Goal: Information Seeking & Learning: Compare options

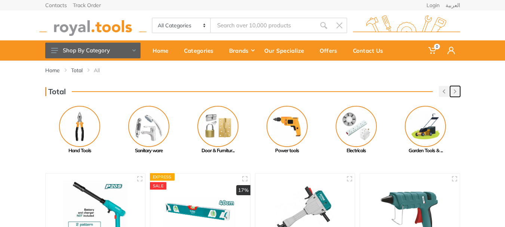
click at [456, 92] on icon "button" at bounding box center [455, 91] width 3 height 4
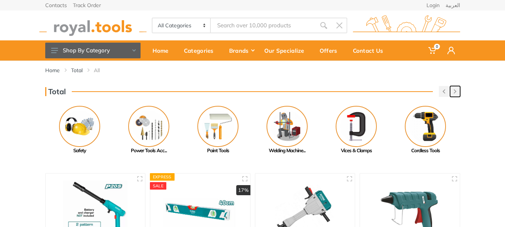
click at [456, 92] on icon "button" at bounding box center [455, 91] width 3 height 4
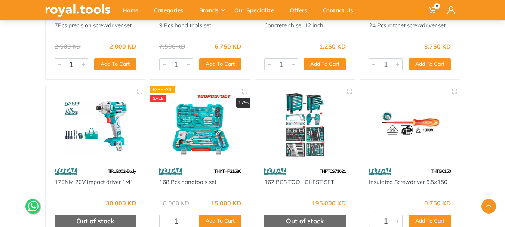
scroll to position [13414, 0]
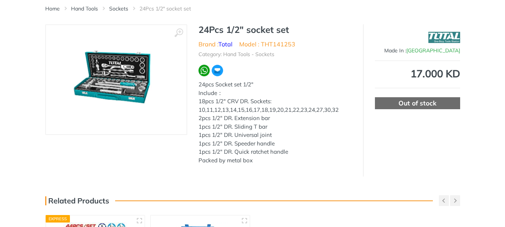
scroll to position [75, 0]
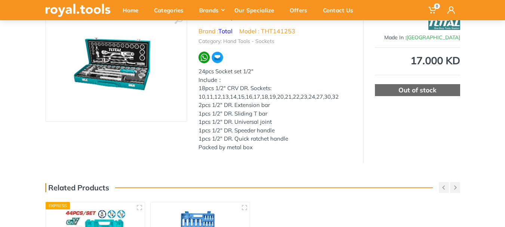
click at [116, 62] on img at bounding box center [116, 66] width 111 height 94
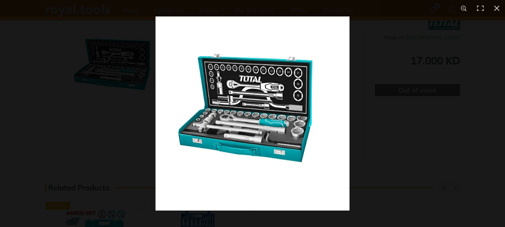
click at [245, 84] on img at bounding box center [253, 113] width 194 height 194
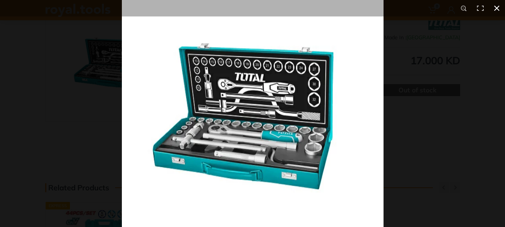
click at [497, 8] on button at bounding box center [497, 8] width 16 height 16
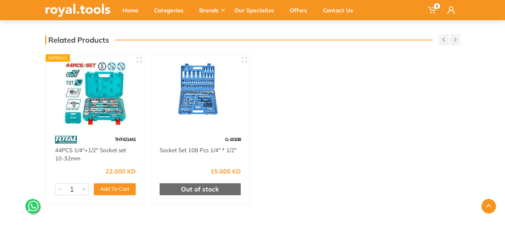
scroll to position [262, 0]
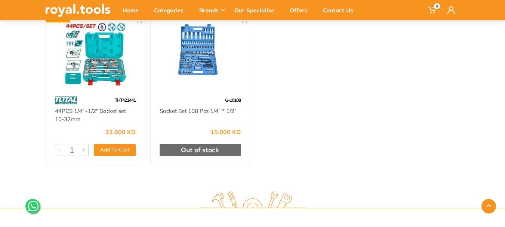
click at [105, 56] on img at bounding box center [96, 54] width 86 height 64
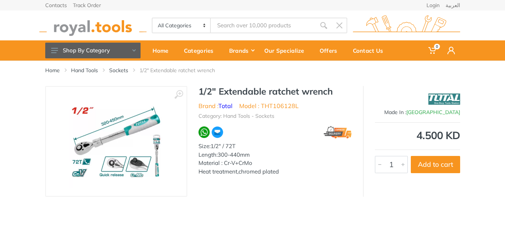
click at [122, 140] on img at bounding box center [116, 141] width 94 height 94
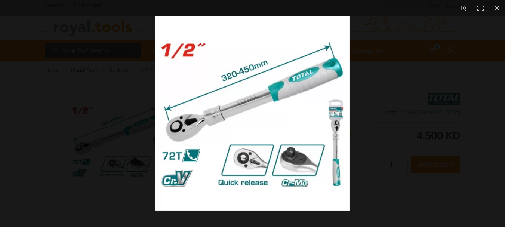
click at [284, 131] on img at bounding box center [253, 113] width 194 height 194
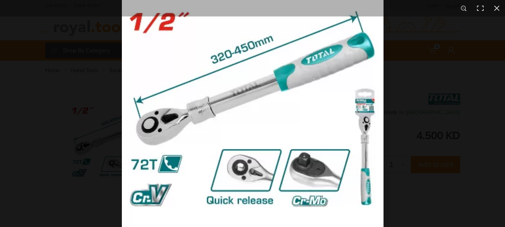
click at [317, 124] on img at bounding box center [253, 107] width 262 height 262
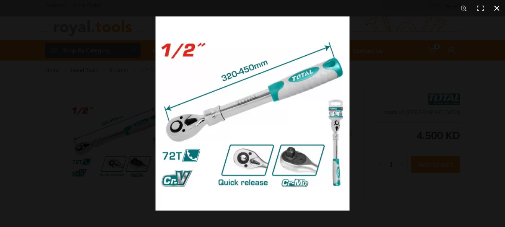
click at [498, 7] on button at bounding box center [497, 8] width 16 height 16
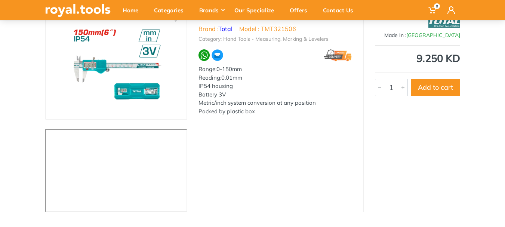
scroll to position [75, 0]
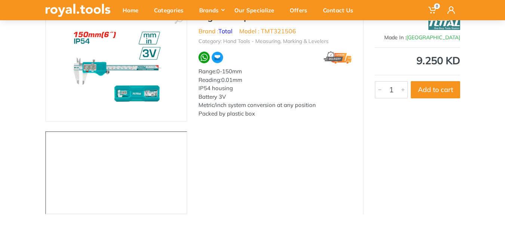
click at [110, 62] on img at bounding box center [116, 66] width 94 height 94
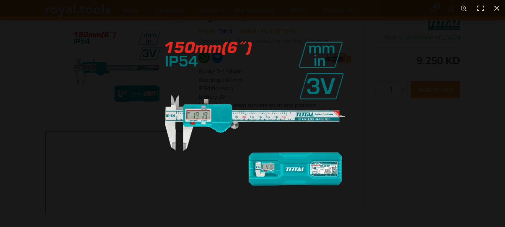
click at [226, 112] on img at bounding box center [253, 113] width 194 height 194
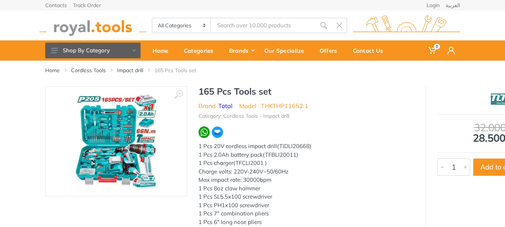
click at [127, 136] on img at bounding box center [116, 141] width 81 height 94
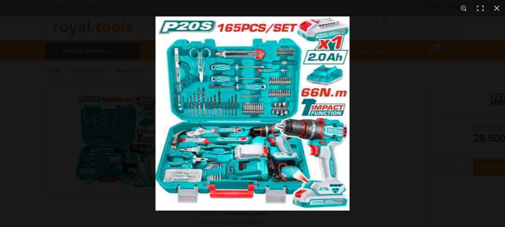
click at [272, 134] on img at bounding box center [253, 113] width 194 height 194
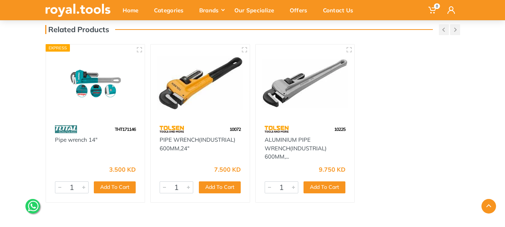
scroll to position [412, 0]
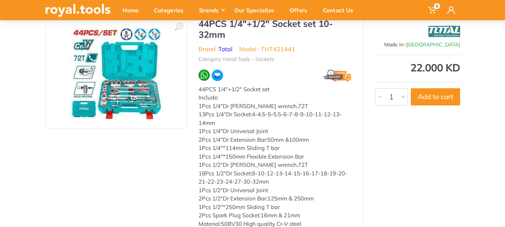
scroll to position [75, 0]
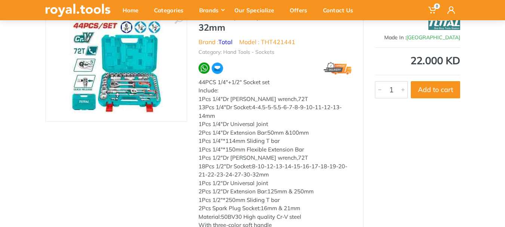
click at [126, 70] on img at bounding box center [117, 67] width 94 height 94
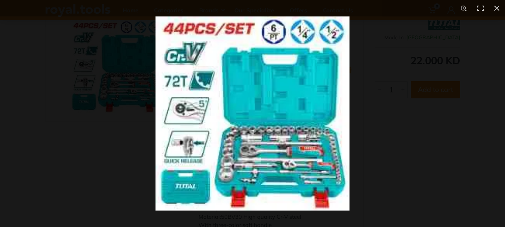
click at [271, 143] on img at bounding box center [253, 113] width 194 height 194
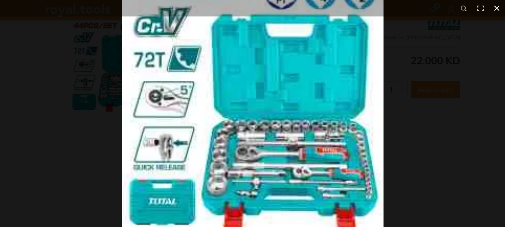
click at [498, 7] on button at bounding box center [497, 8] width 16 height 16
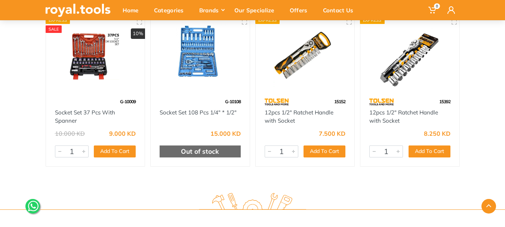
scroll to position [374, 0]
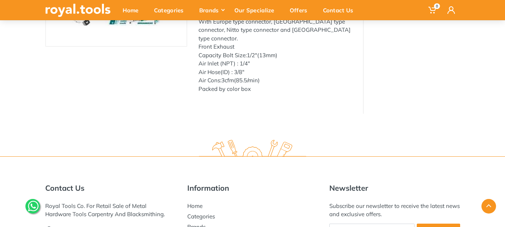
scroll to position [239, 0]
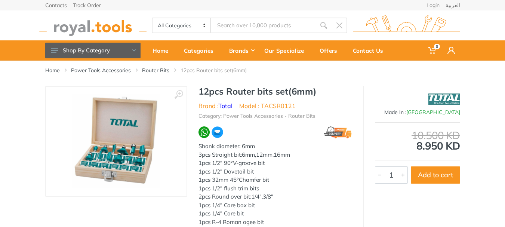
click at [121, 153] on img at bounding box center [116, 141] width 89 height 94
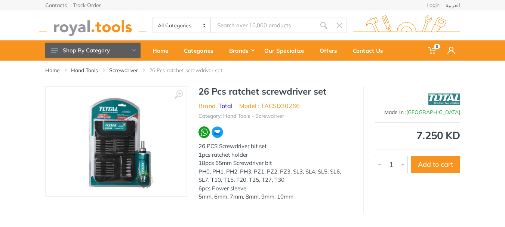
click at [125, 122] on img at bounding box center [116, 141] width 88 height 94
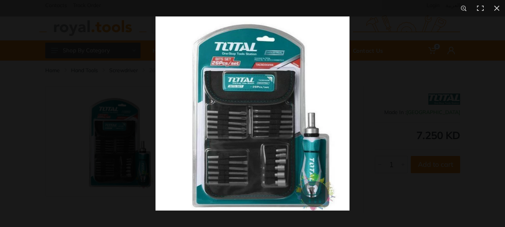
click at [250, 125] on img at bounding box center [253, 113] width 194 height 194
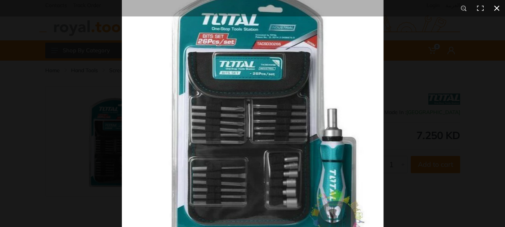
click at [498, 8] on button at bounding box center [497, 8] width 16 height 16
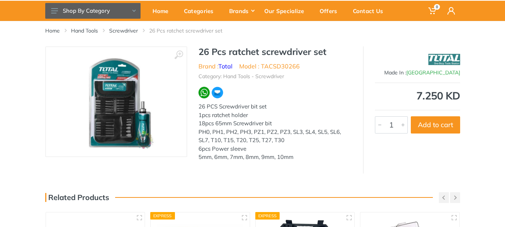
scroll to position [37, 0]
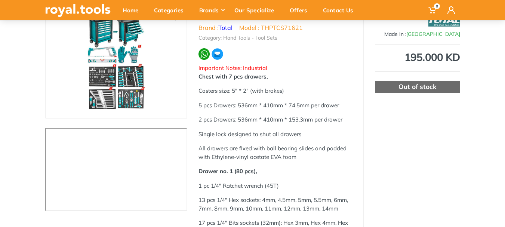
scroll to position [112, 0]
